Goal: Task Accomplishment & Management: Use online tool/utility

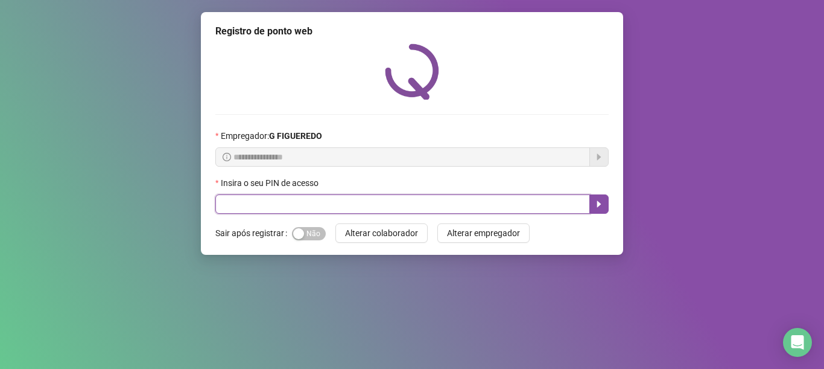
click at [250, 206] on input "text" at bounding box center [402, 203] width 375 height 19
type input "*****"
click at [605, 197] on button "button" at bounding box center [599, 203] width 19 height 19
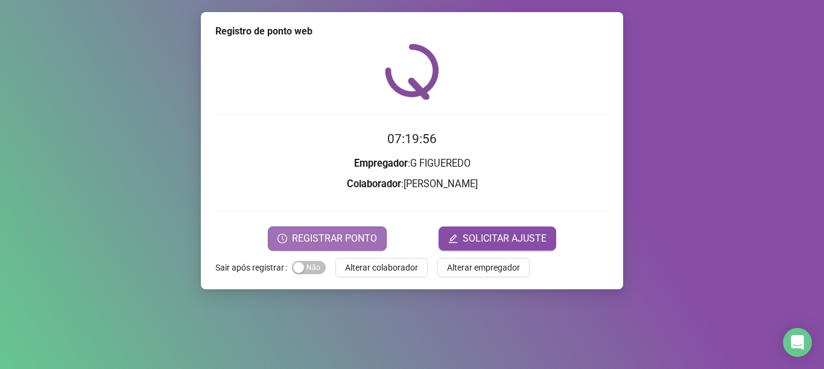
click at [368, 237] on span "REGISTRAR PONTO" at bounding box center [334, 238] width 85 height 14
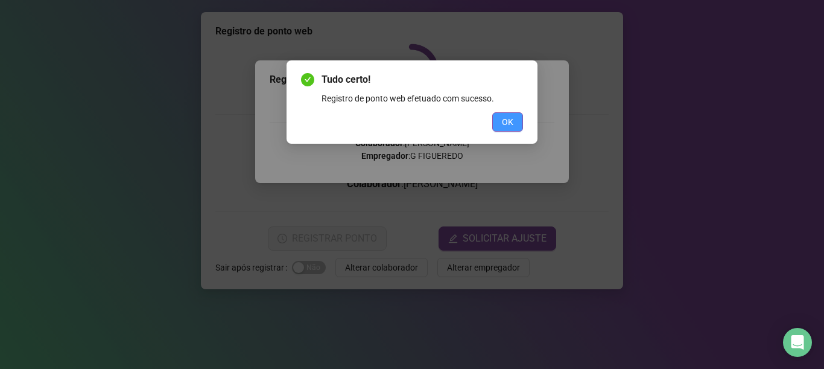
click at [514, 121] on button "OK" at bounding box center [507, 121] width 31 height 19
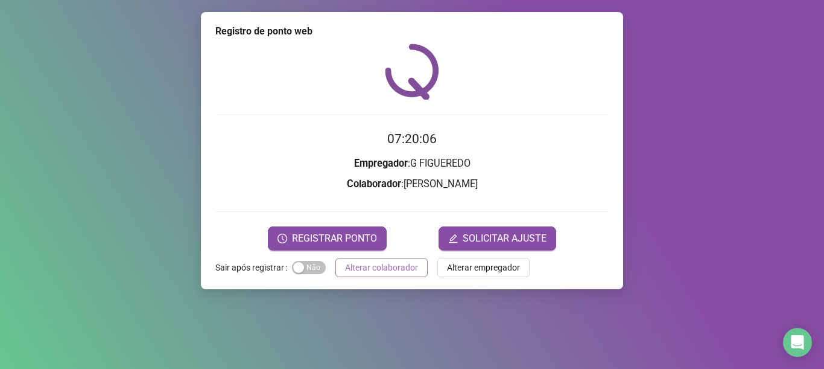
click at [357, 259] on button "Alterar colaborador" at bounding box center [382, 267] width 92 height 19
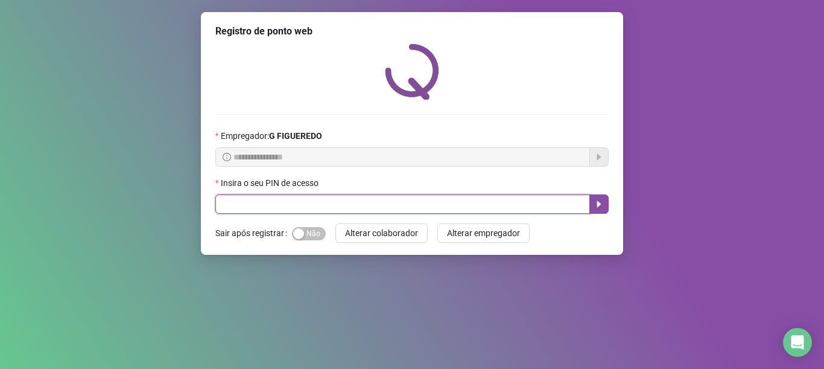
click at [345, 202] on input "text" at bounding box center [402, 203] width 375 height 19
type input "*****"
click at [598, 205] on icon "caret-right" at bounding box center [599, 204] width 4 height 7
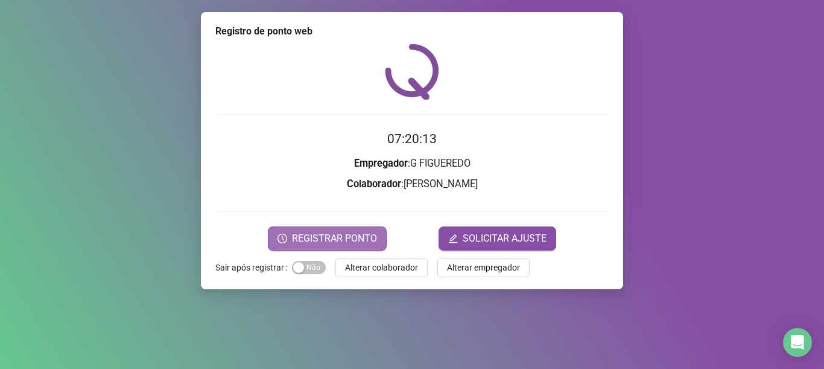
click at [342, 233] on span "REGISTRAR PONTO" at bounding box center [334, 238] width 85 height 14
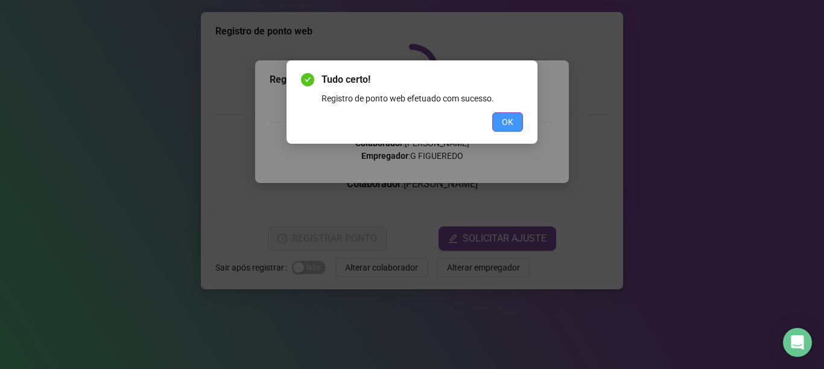
click at [503, 121] on span "OK" at bounding box center [507, 121] width 11 height 13
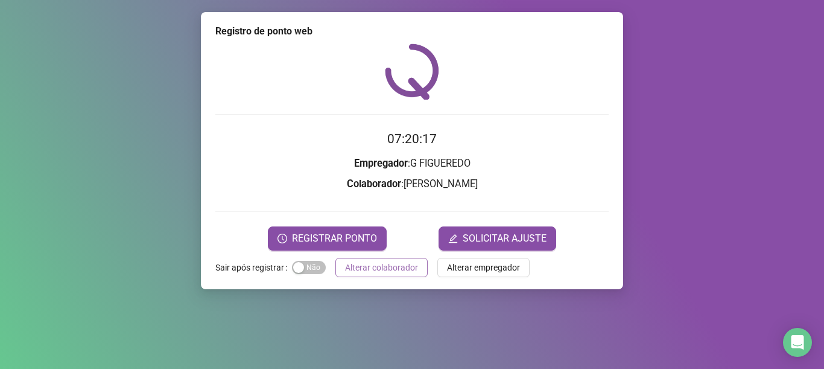
click at [393, 268] on span "Alterar colaborador" at bounding box center [381, 267] width 73 height 13
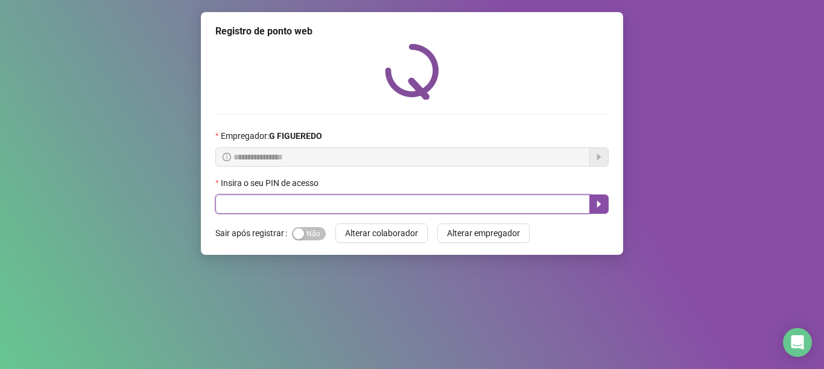
click at [356, 200] on input "text" at bounding box center [402, 203] width 375 height 19
type input "*****"
click at [608, 200] on button "button" at bounding box center [599, 203] width 19 height 19
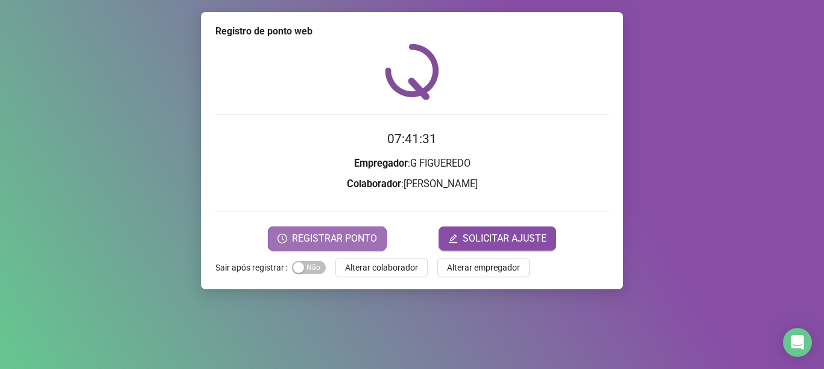
click at [312, 234] on span "REGISTRAR PONTO" at bounding box center [334, 238] width 85 height 14
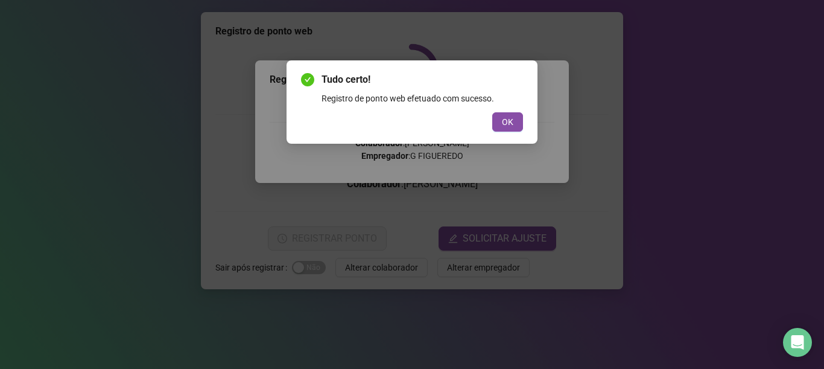
drag, startPoint x: 504, startPoint y: 115, endPoint x: 436, endPoint y: 177, distance: 92.3
click at [502, 117] on span "OK" at bounding box center [507, 121] width 11 height 13
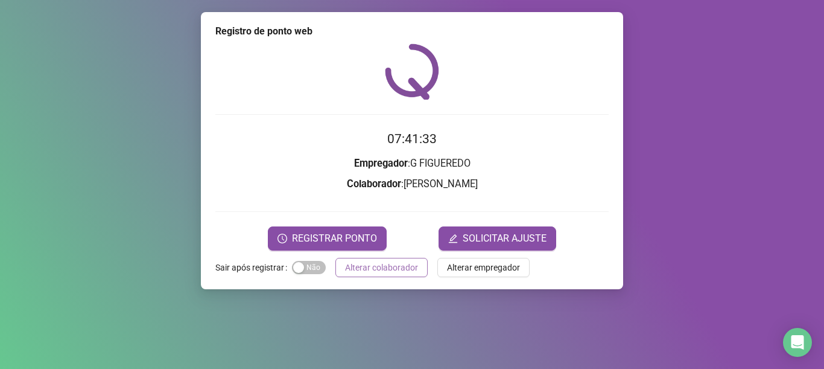
click at [378, 266] on span "Alterar colaborador" at bounding box center [381, 267] width 73 height 13
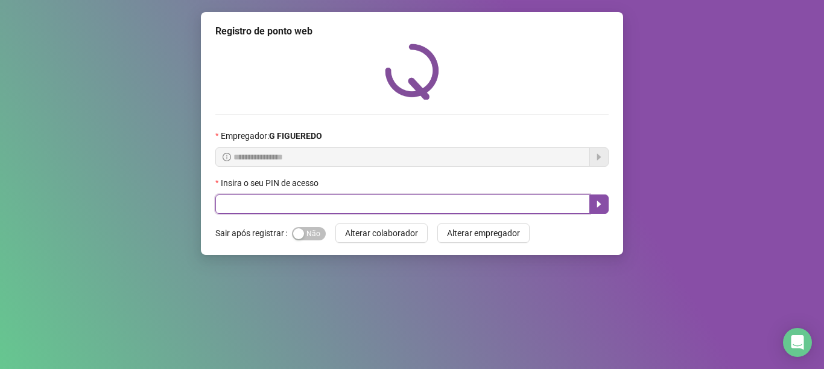
click at [339, 202] on input "text" at bounding box center [402, 203] width 375 height 19
type input "*****"
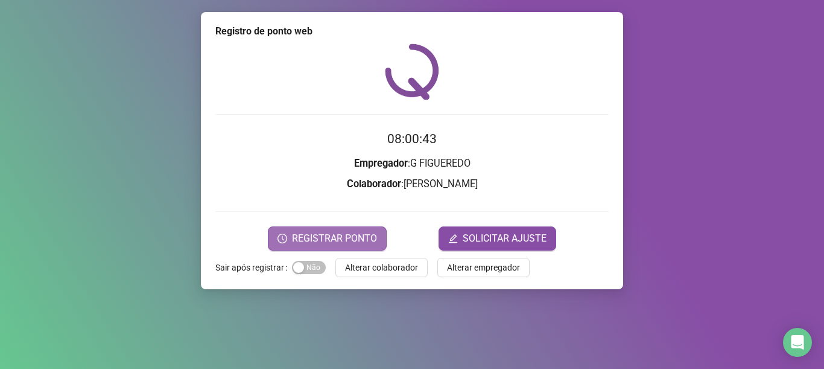
click at [351, 240] on span "REGISTRAR PONTO" at bounding box center [334, 238] width 85 height 14
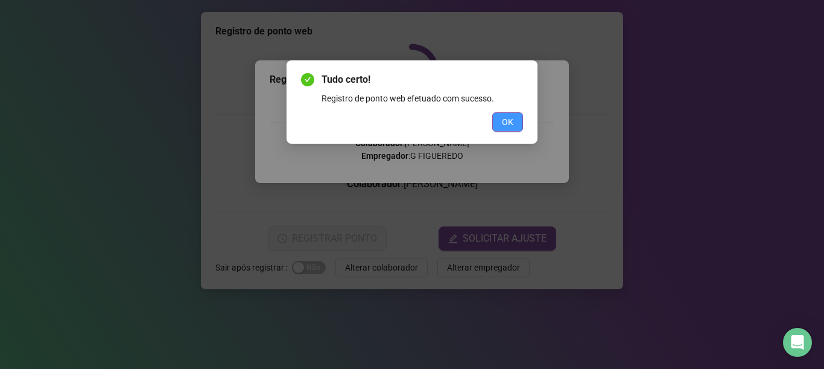
click at [516, 123] on button "OK" at bounding box center [507, 121] width 31 height 19
